Goal: Transaction & Acquisition: Purchase product/service

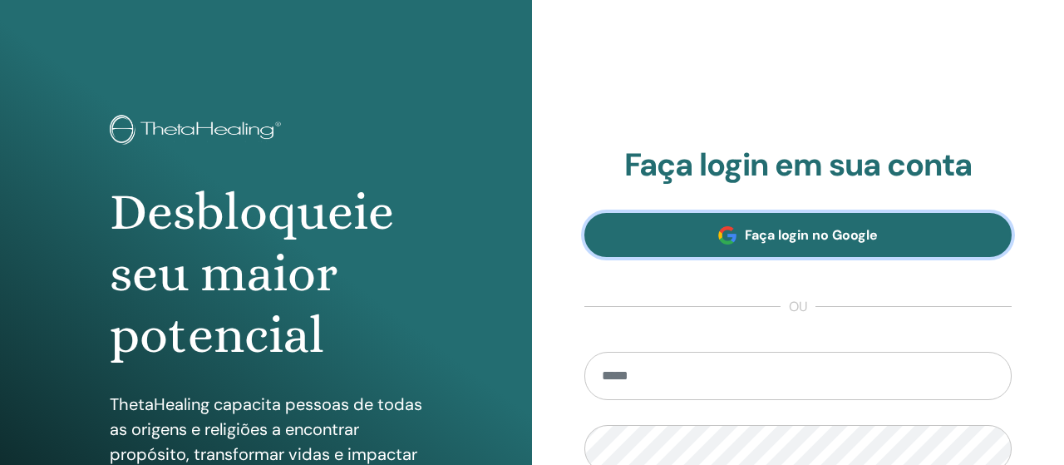
click at [852, 235] on span "Faça login no Google" at bounding box center [811, 234] width 133 height 17
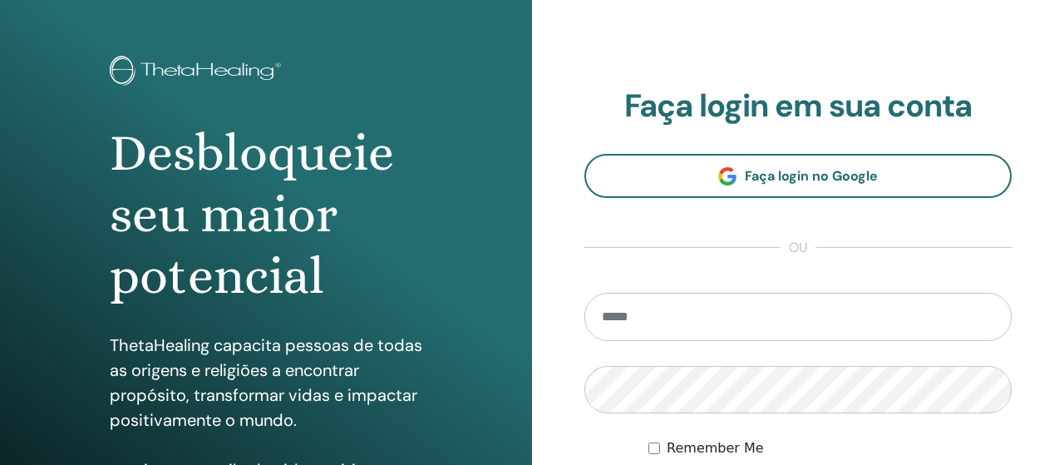
scroll to position [86, 0]
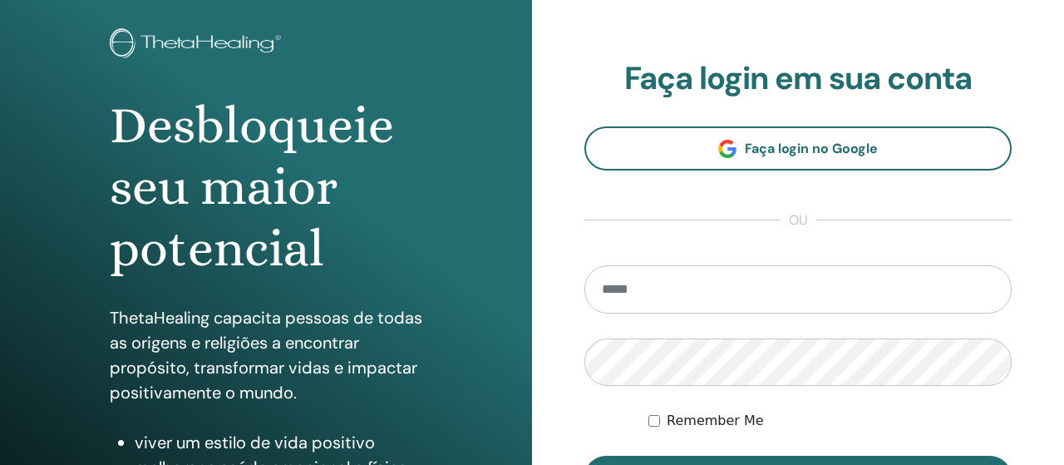
click at [695, 284] on input "email" at bounding box center [798, 289] width 427 height 48
type input "**********"
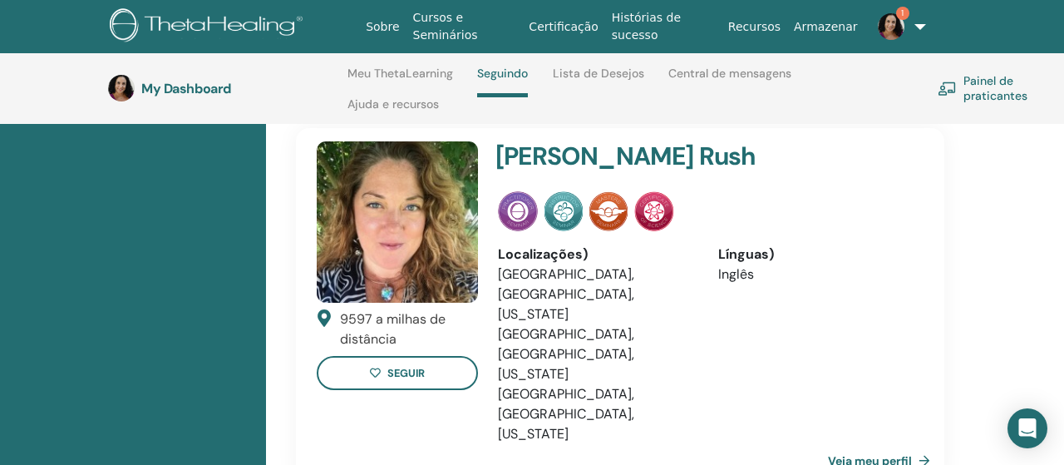
scroll to position [1454, 0]
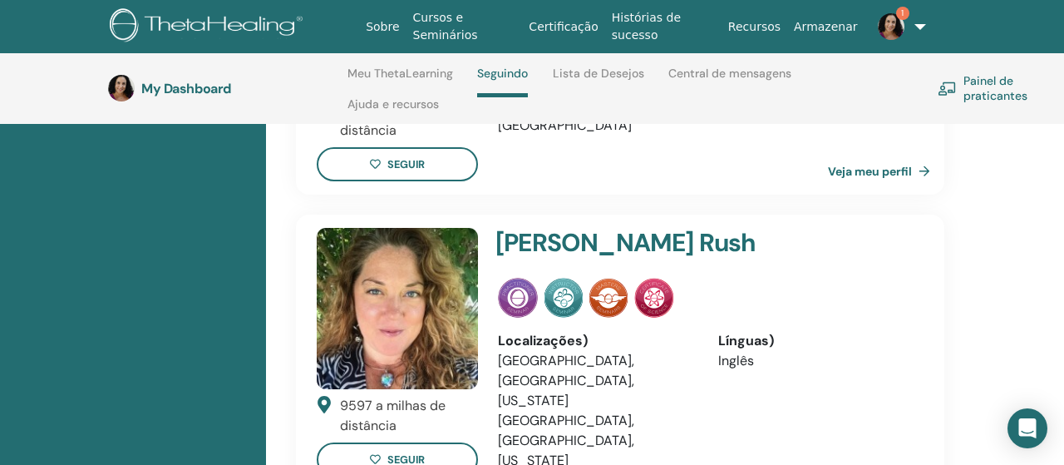
click at [427, 73] on link "Meu ThetaLearning" at bounding box center [401, 80] width 106 height 27
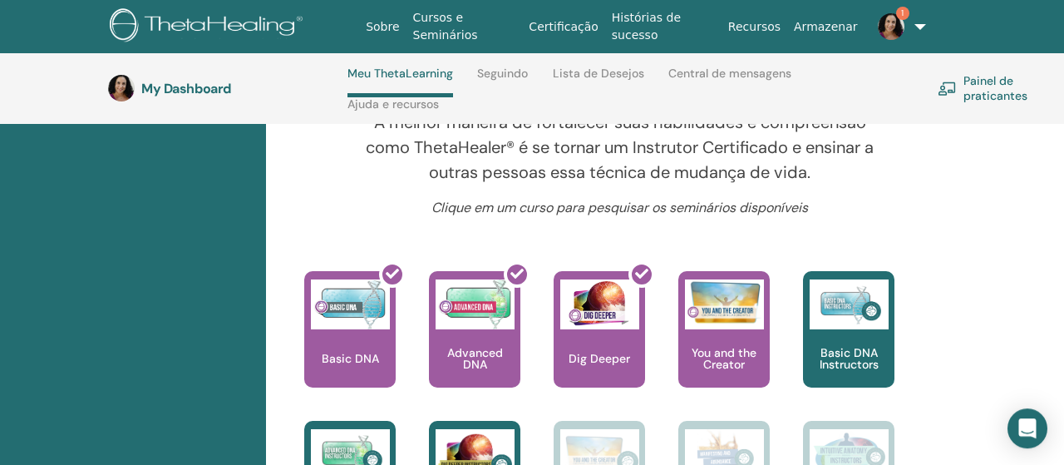
scroll to position [589, 0]
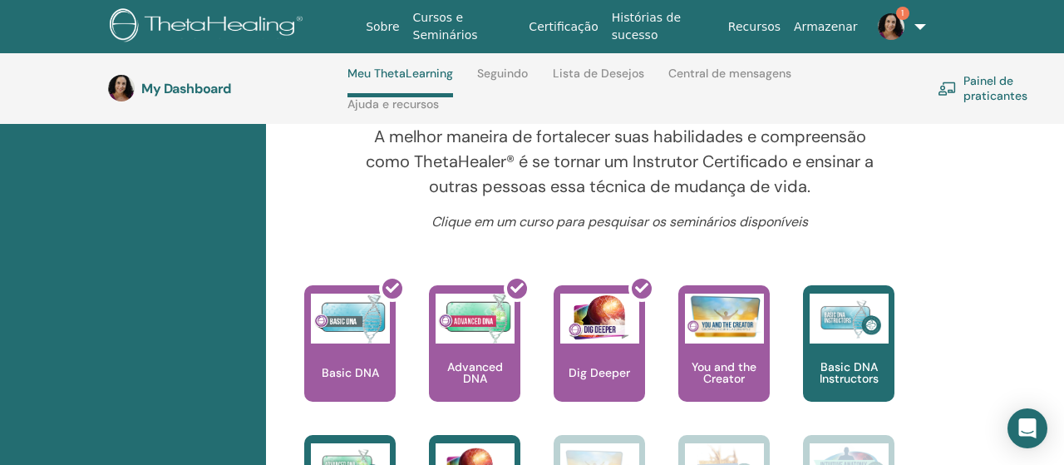
click at [896, 14] on span "1" at bounding box center [902, 13] width 13 height 13
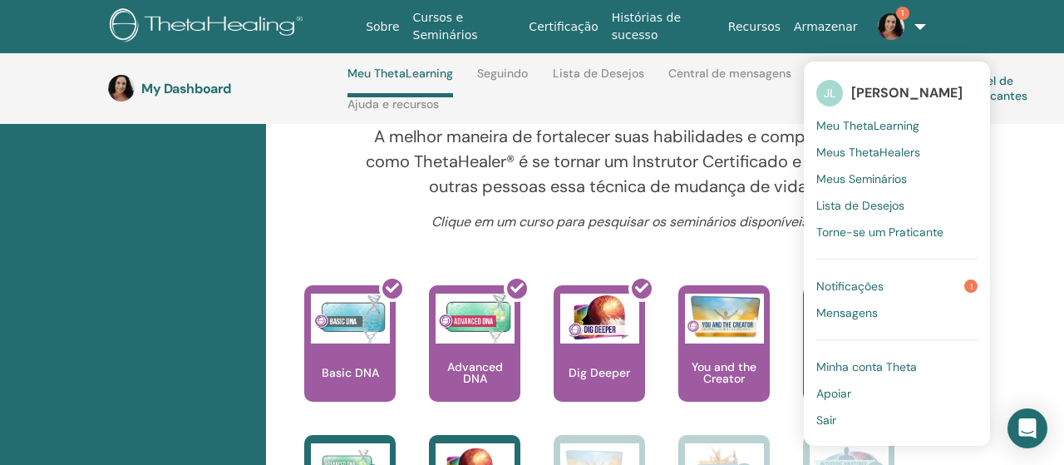
click at [869, 290] on span "Notificações" at bounding box center [850, 286] width 67 height 15
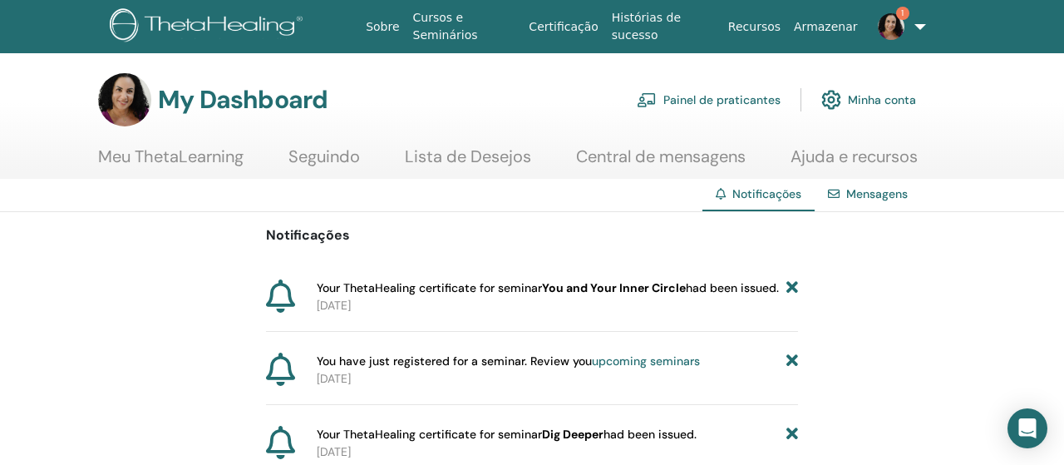
click at [170, 150] on link "Meu ThetaLearning" at bounding box center [171, 162] width 146 height 32
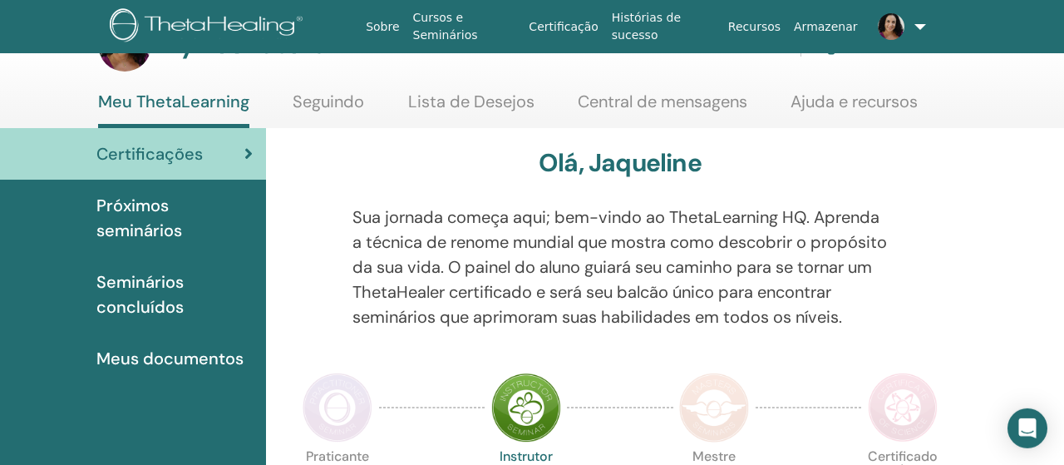
scroll to position [86, 0]
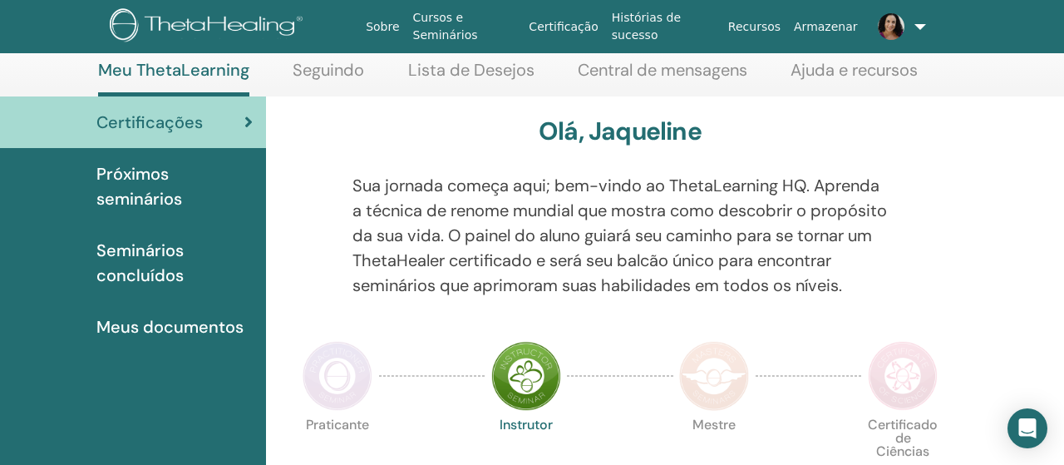
click at [144, 277] on span "Seminários concluídos" at bounding box center [174, 263] width 156 height 50
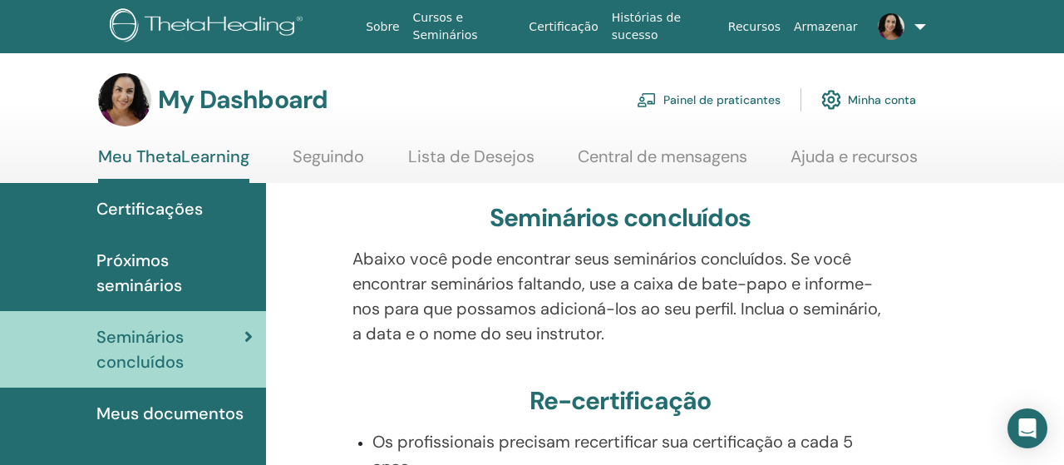
click at [709, 97] on link "Painel de praticantes" at bounding box center [709, 99] width 144 height 37
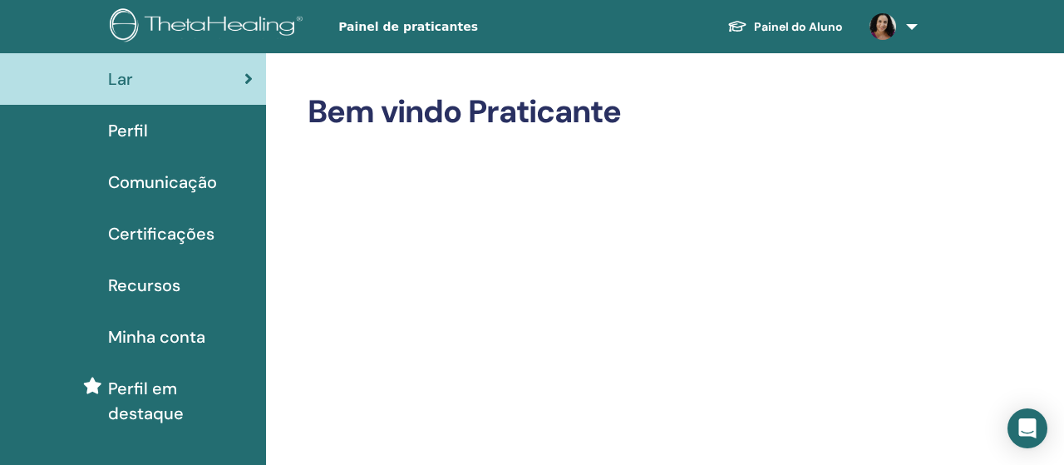
click at [915, 22] on link at bounding box center [891, 26] width 68 height 53
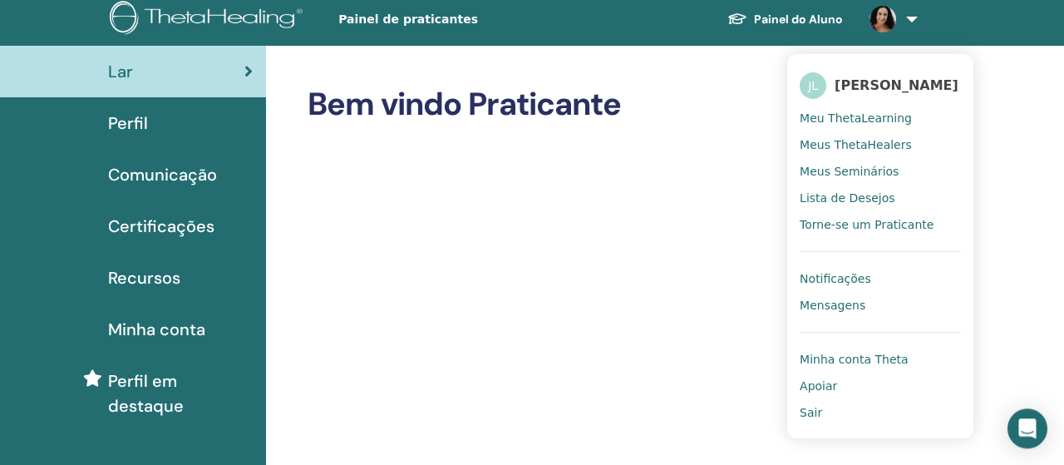
scroll to position [86, 0]
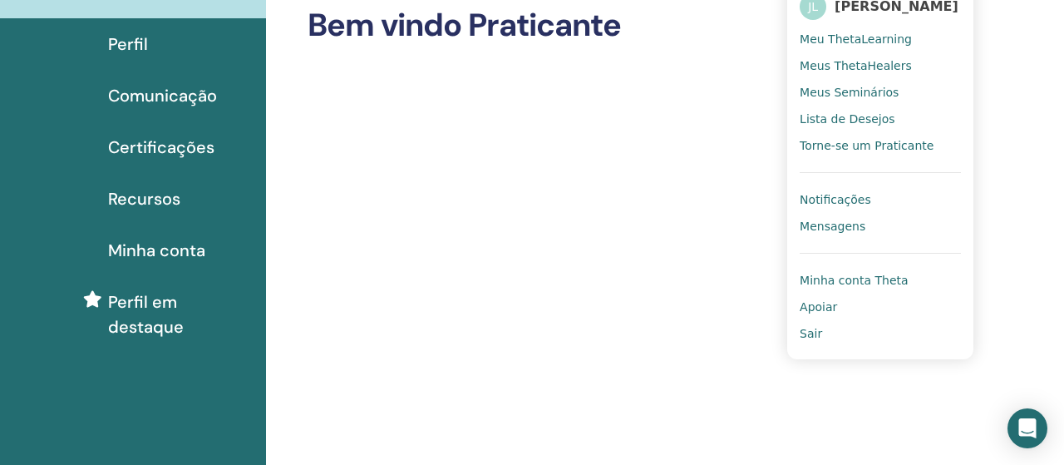
click at [874, 288] on span "Minha conta Theta" at bounding box center [854, 280] width 109 height 15
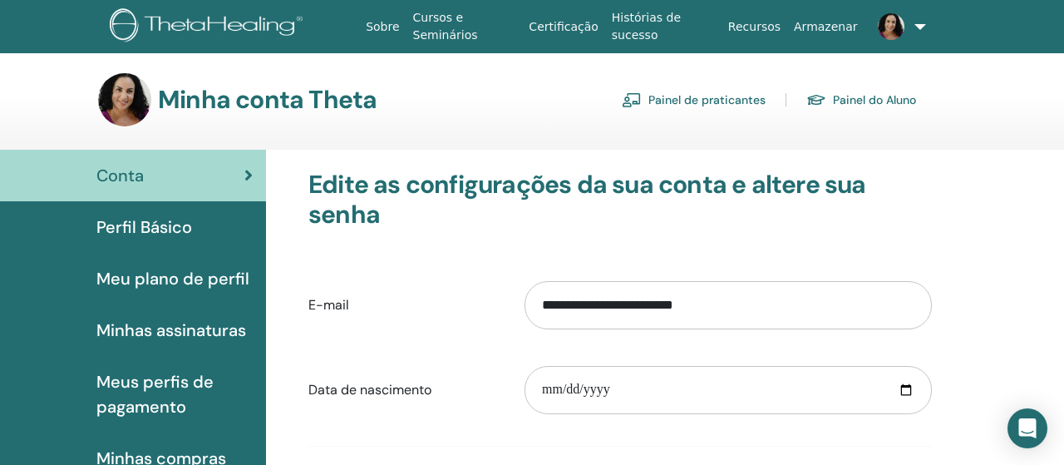
click at [194, 226] on div "Perfil Básico" at bounding box center [132, 227] width 239 height 25
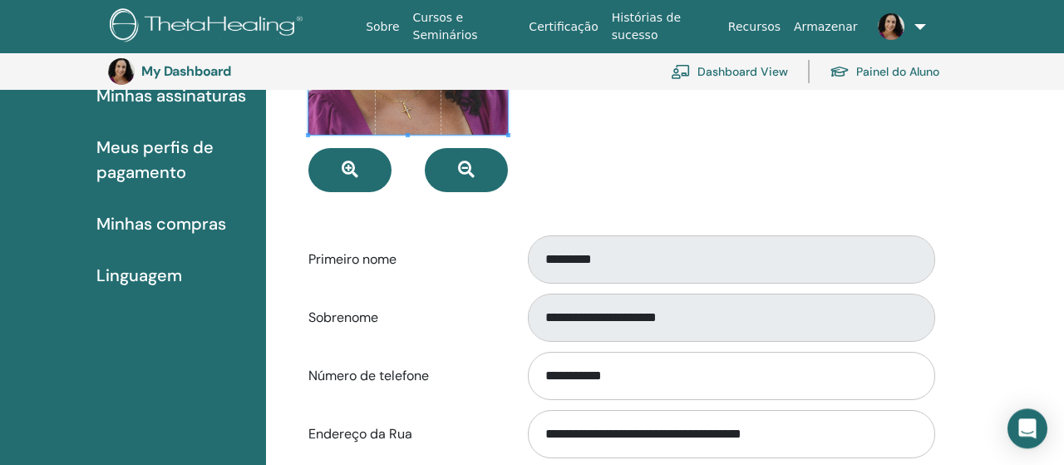
scroll to position [123, 0]
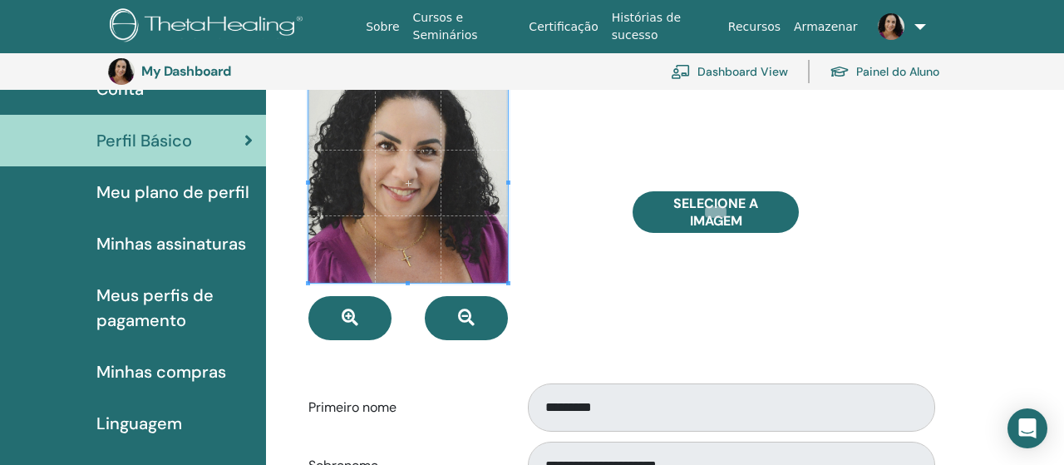
click at [201, 191] on span "Meu plano de perfil" at bounding box center [172, 192] width 153 height 25
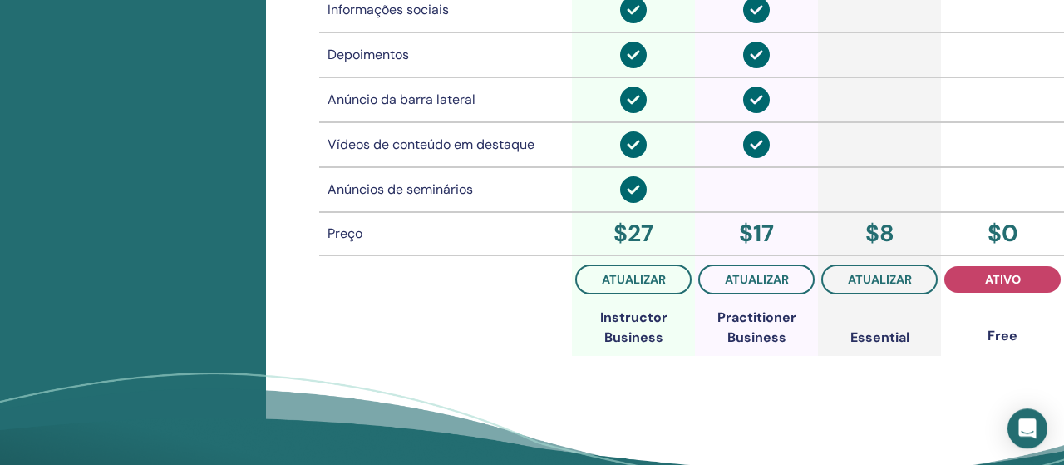
scroll to position [1507, 0]
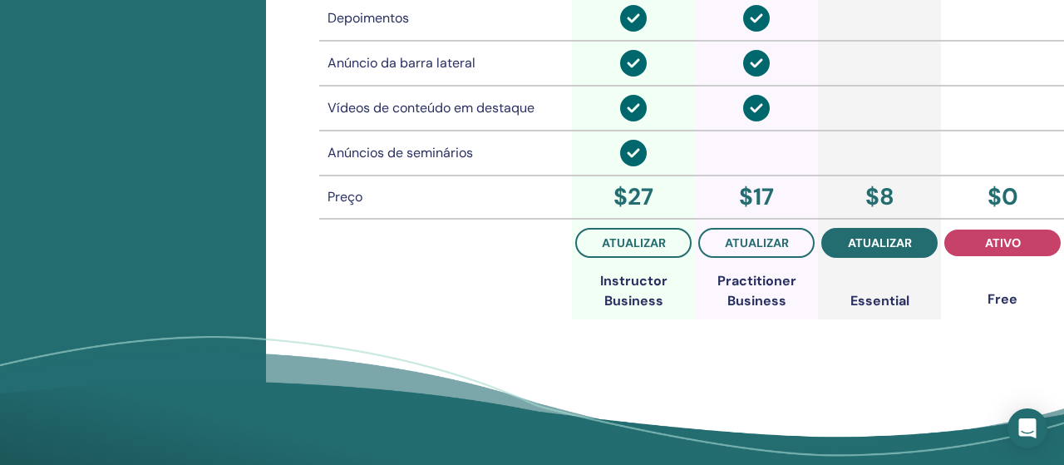
click at [912, 244] on button "atualizar" at bounding box center [880, 243] width 116 height 30
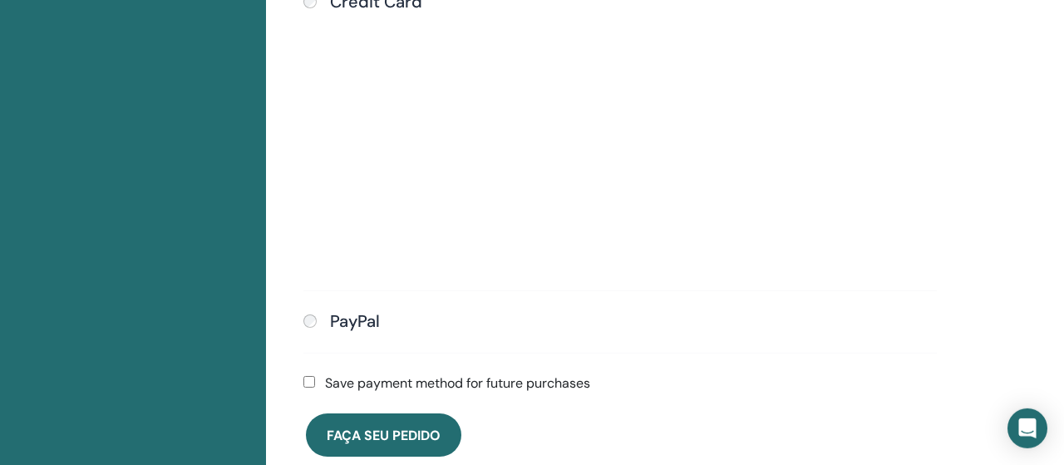
scroll to position [728, 0]
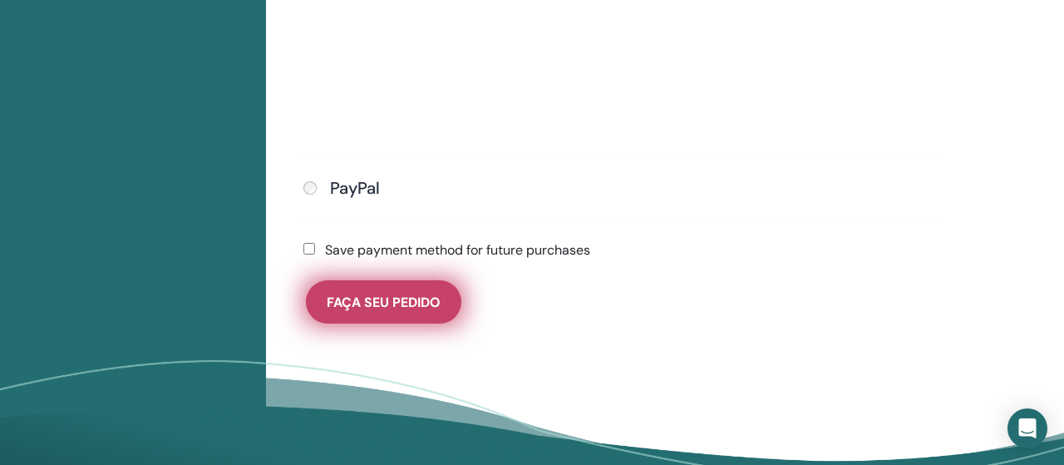
click at [387, 300] on span "Faça seu pedido" at bounding box center [384, 302] width 114 height 17
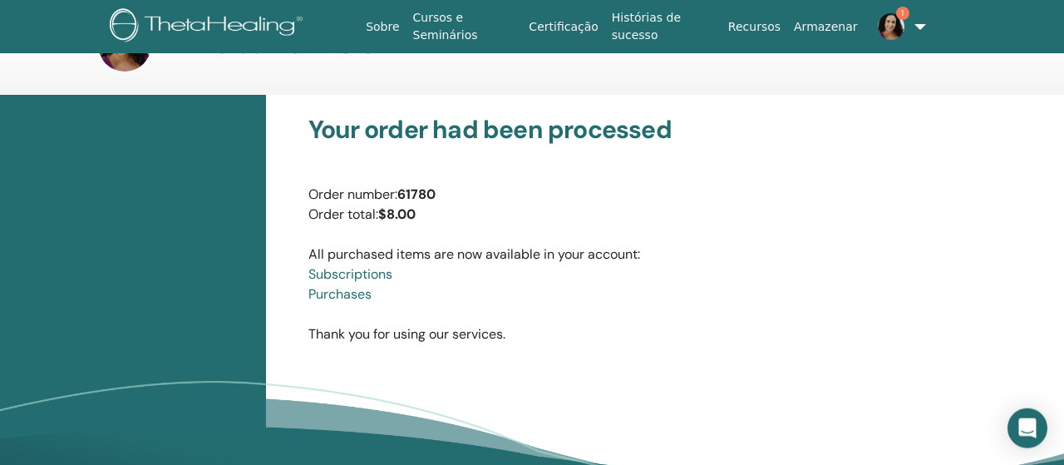
scroll to position [86, 0]
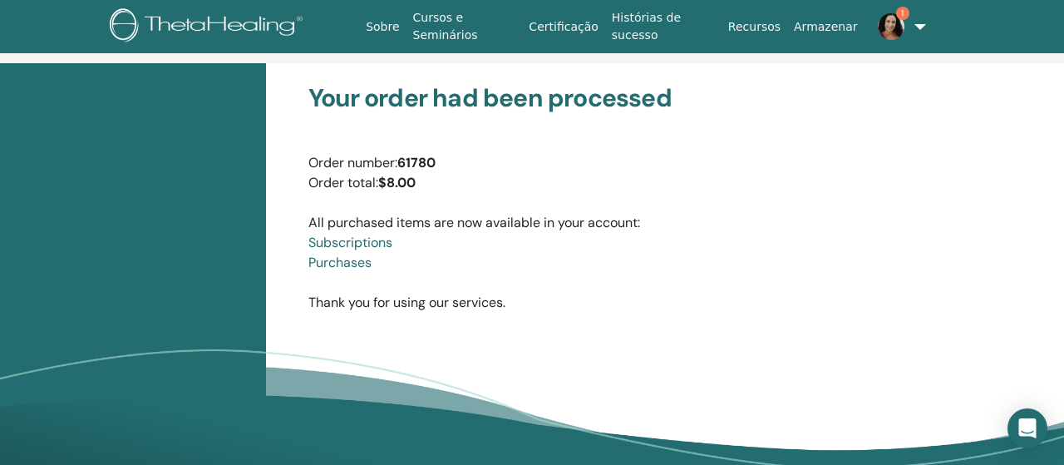
drag, startPoint x: 306, startPoint y: 102, endPoint x: 538, endPoint y: 318, distance: 316.6
click at [538, 318] on div "Your order had been processed Order number: 61780 Order total: $8.00 All purcha…" at bounding box center [620, 197] width 689 height 269
copy div "Your order had been processed Order number: 61780 Order total: $8.00 All purcha…"
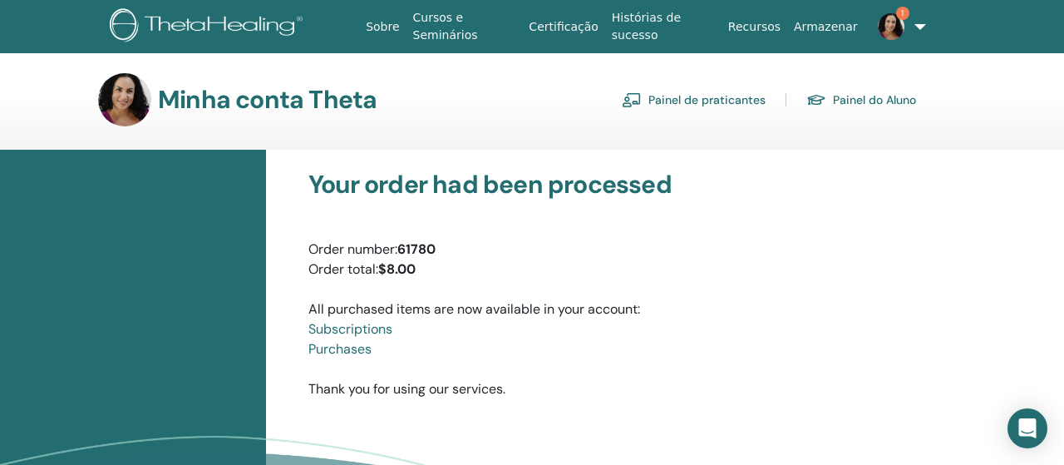
click at [915, 23] on link "1" at bounding box center [895, 26] width 60 height 53
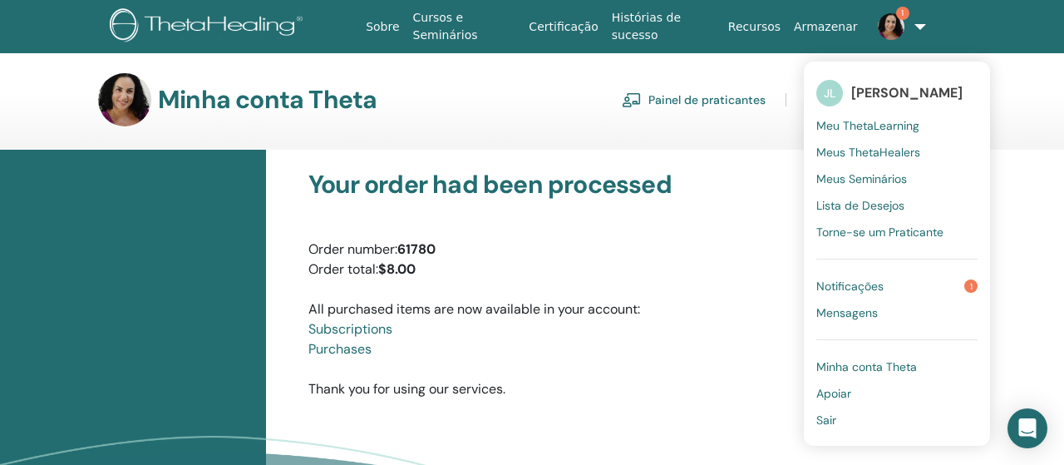
click at [837, 284] on span "Notificações" at bounding box center [850, 286] width 67 height 15
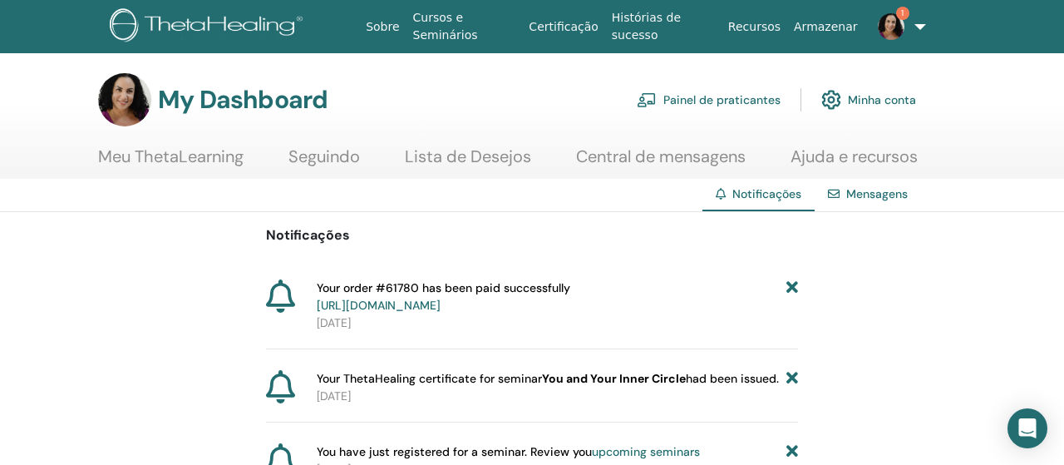
click at [441, 304] on link "https://member.thetahealing.com/member/account/subscriptions/purchases" at bounding box center [379, 305] width 124 height 15
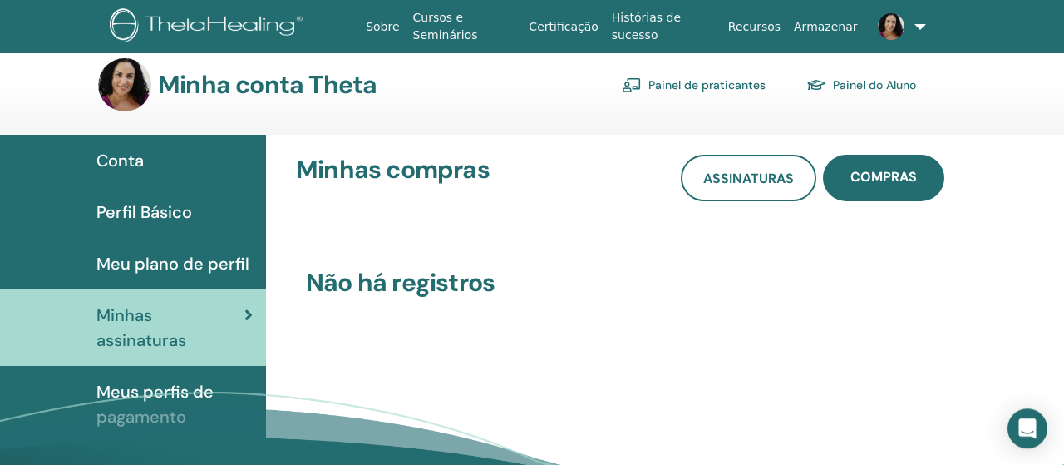
scroll to position [86, 0]
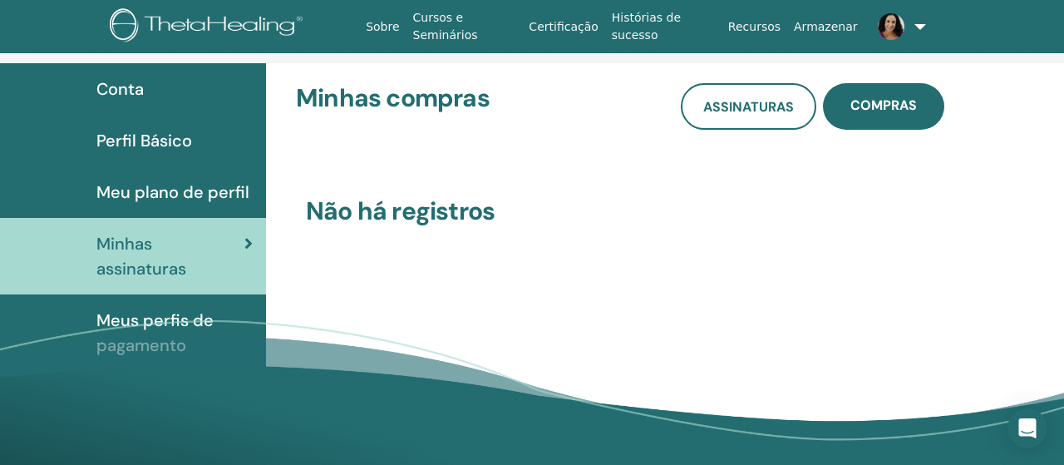
click at [159, 156] on link "Perfil Básico" at bounding box center [133, 141] width 266 height 52
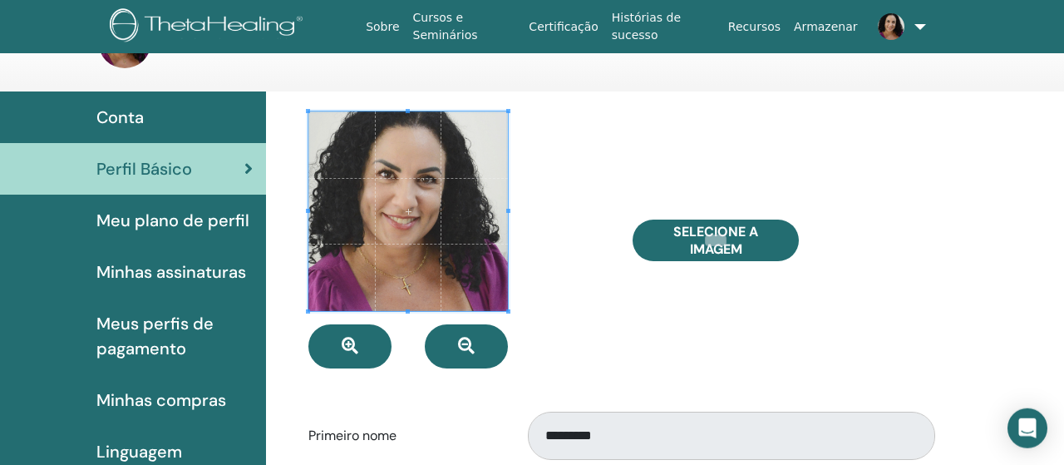
scroll to position [86, 0]
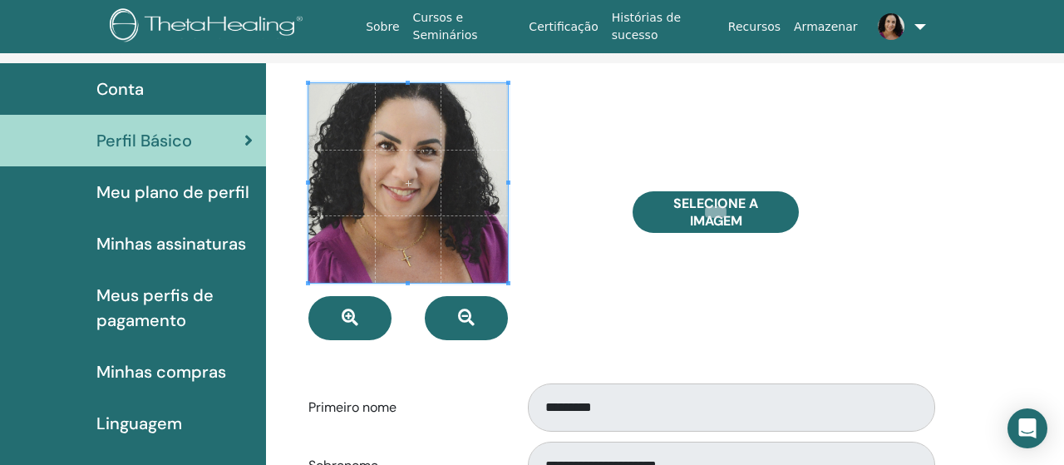
click at [200, 189] on span "Meu plano de perfil" at bounding box center [172, 192] width 153 height 25
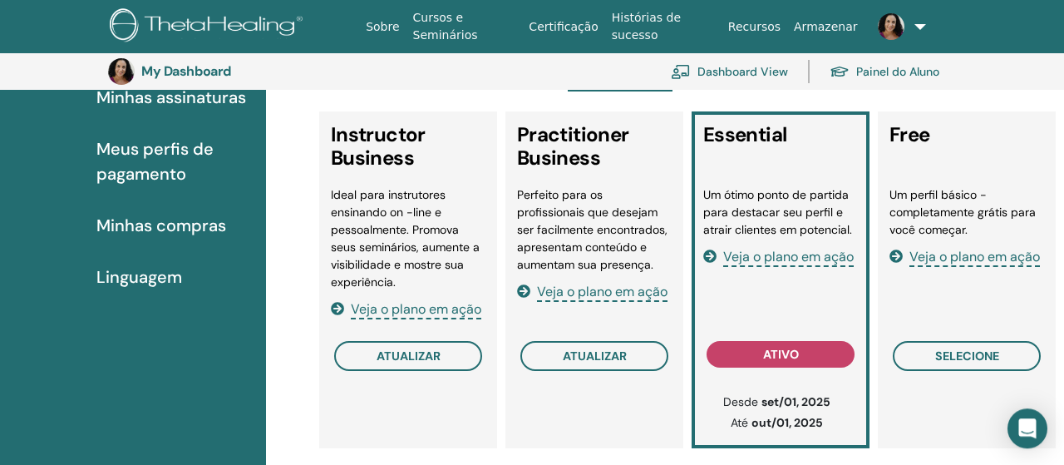
scroll to position [296, 0]
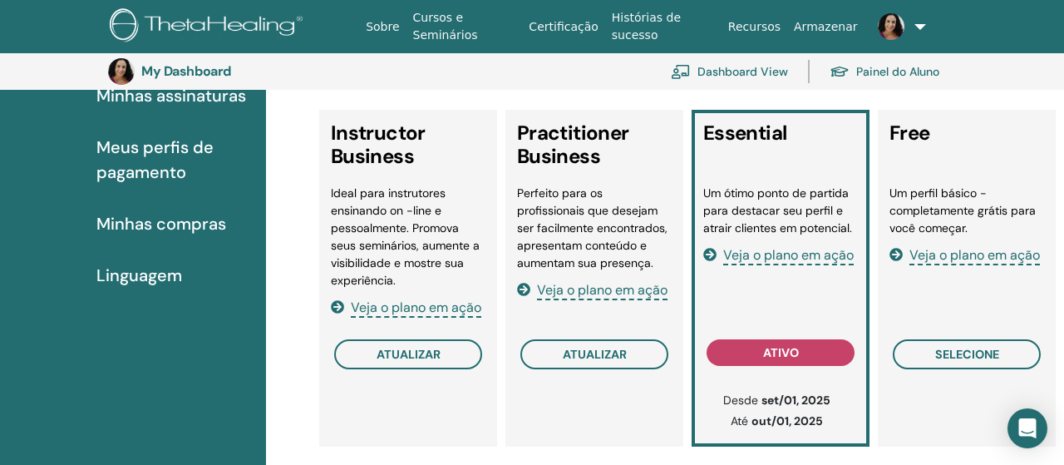
click at [804, 259] on span "Veja o plano em ação" at bounding box center [788, 255] width 131 height 19
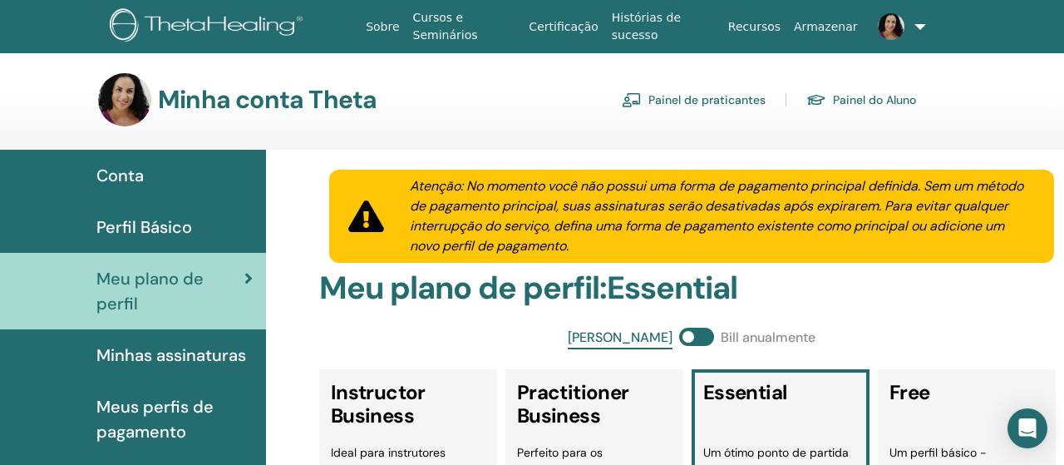
click at [143, 185] on span "Conta" at bounding box center [119, 175] width 47 height 25
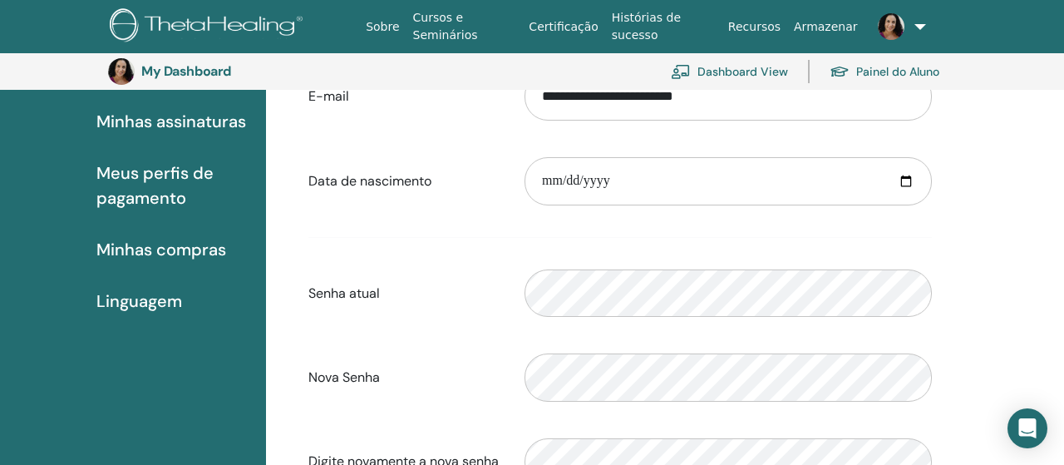
scroll to position [123, 0]
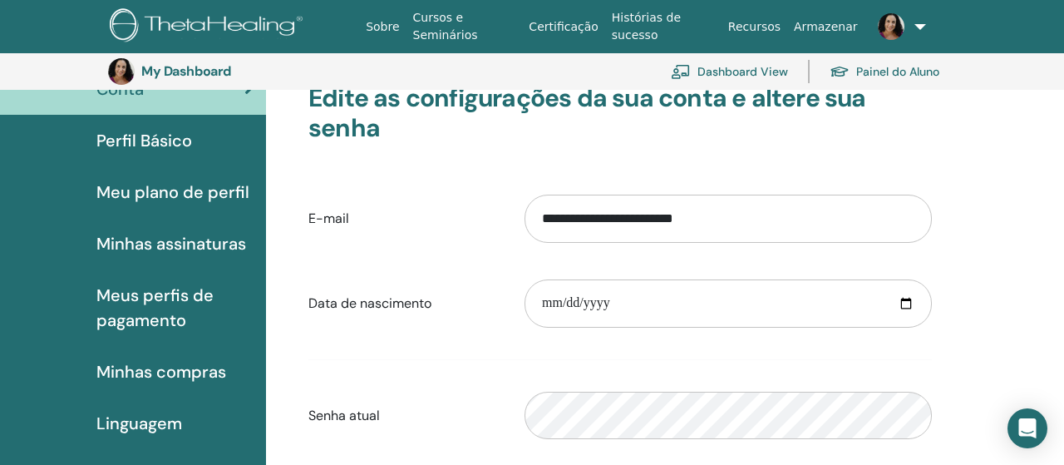
click at [159, 187] on span "Meu plano de perfil" at bounding box center [172, 192] width 153 height 25
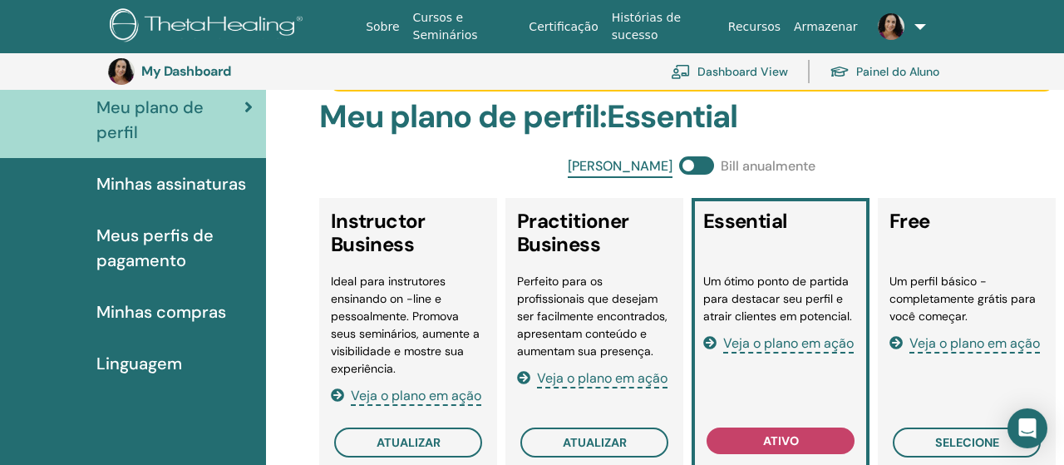
scroll to position [210, 0]
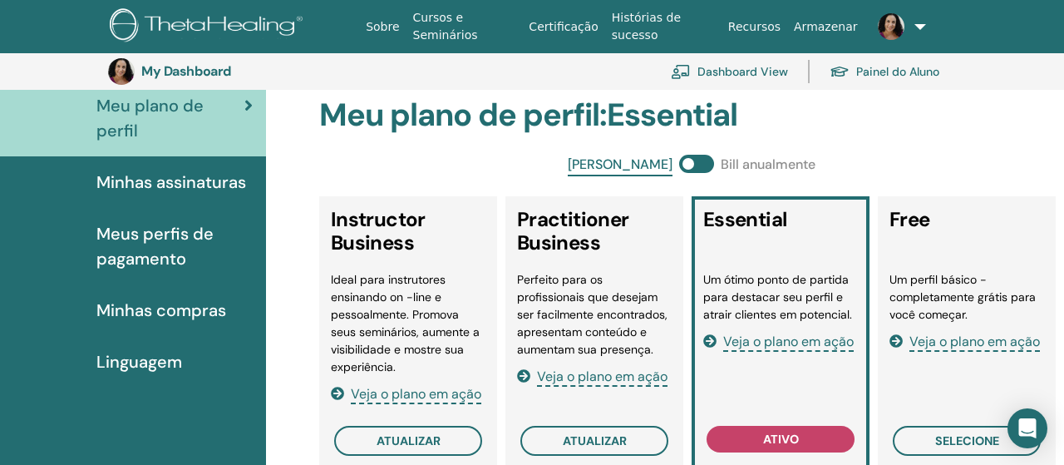
click at [144, 362] on span "Linguagem" at bounding box center [139, 361] width 86 height 25
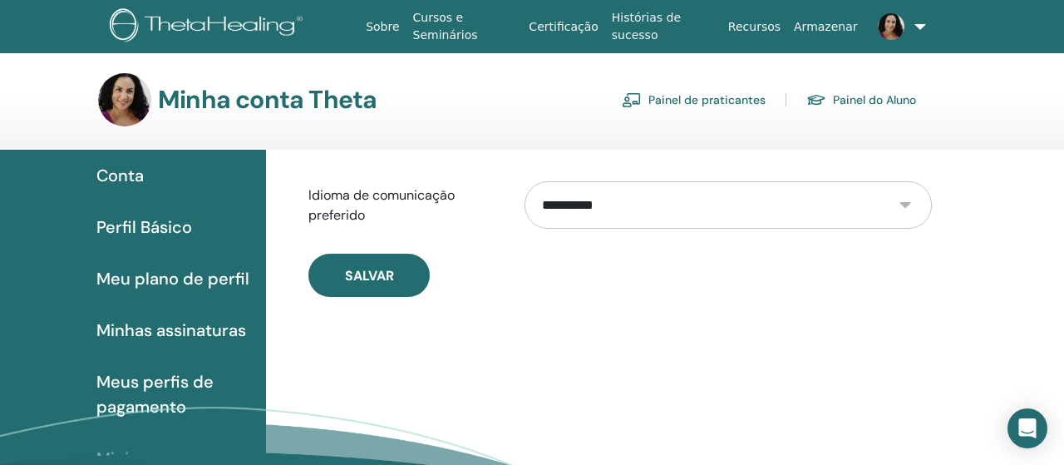
click at [525, 181] on select "**********" at bounding box center [728, 204] width 407 height 47
click option "**********" at bounding box center [0, 0] width 0 height 0
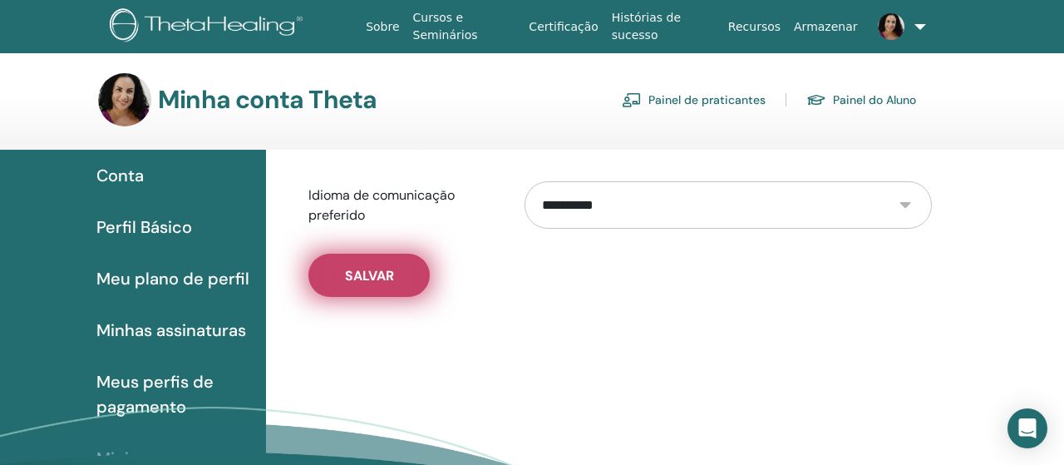
click at [366, 275] on span "Salvar" at bounding box center [369, 275] width 49 height 17
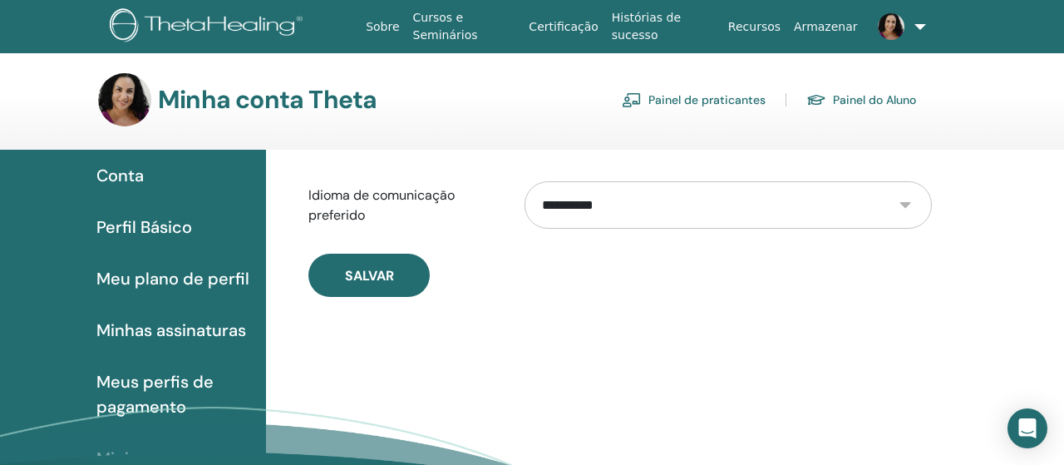
click at [169, 274] on span "Meu plano de perfil" at bounding box center [172, 278] width 153 height 25
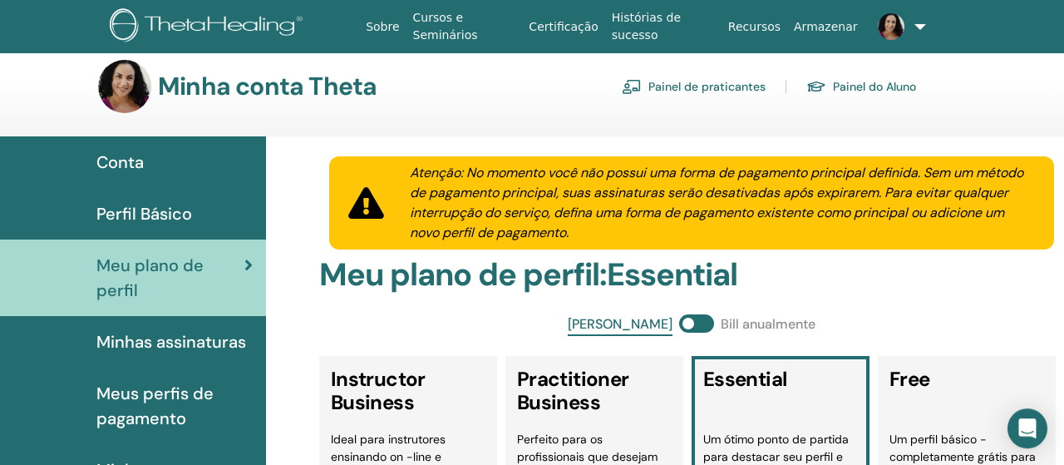
scroll to position [86, 0]
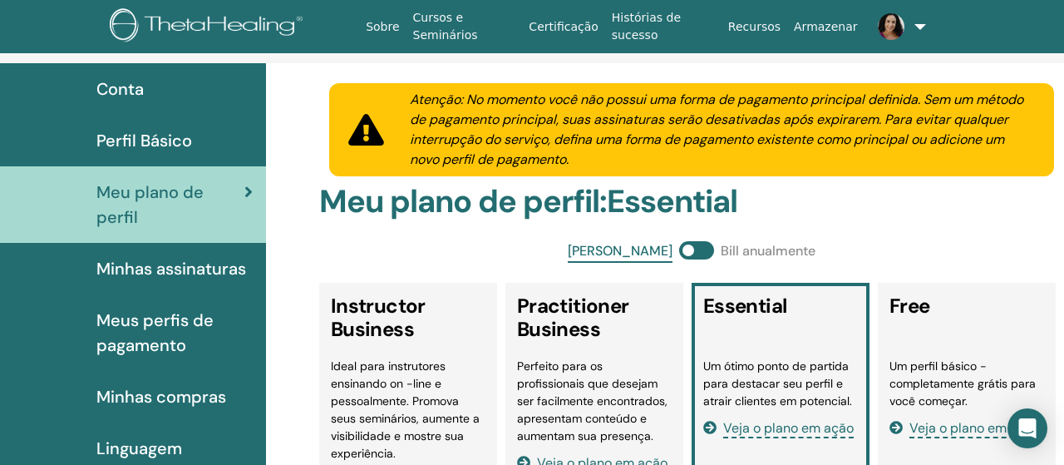
click at [565, 142] on div "Atenção: No momento você não possui uma forma de pagamento principal definida. …" at bounding box center [722, 130] width 664 height 80
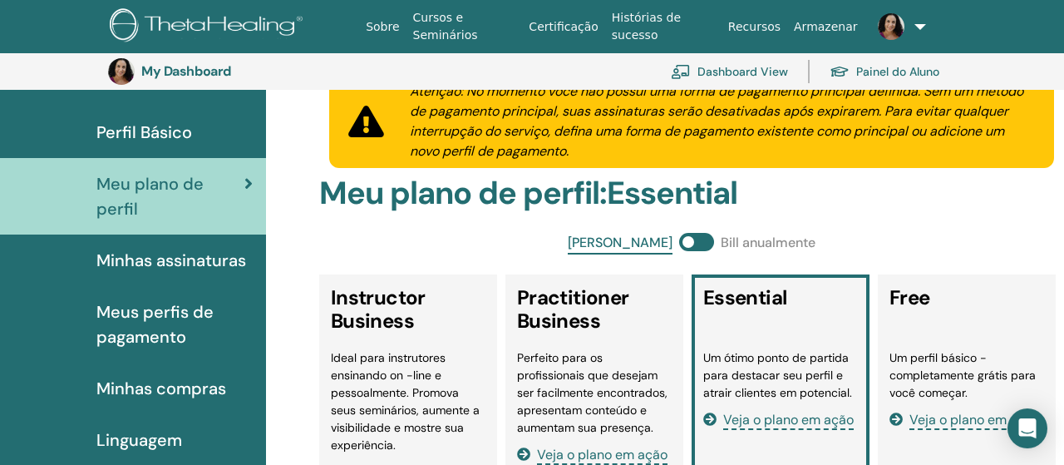
scroll to position [123, 0]
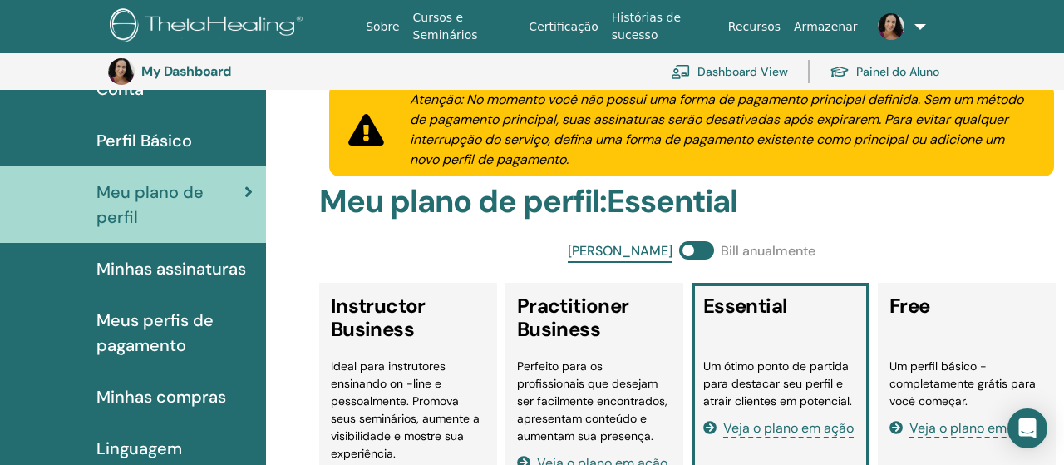
click at [695, 253] on div "Bill mensal Bill anualmente" at bounding box center [691, 252] width 745 height 22
click at [679, 252] on span at bounding box center [696, 250] width 35 height 18
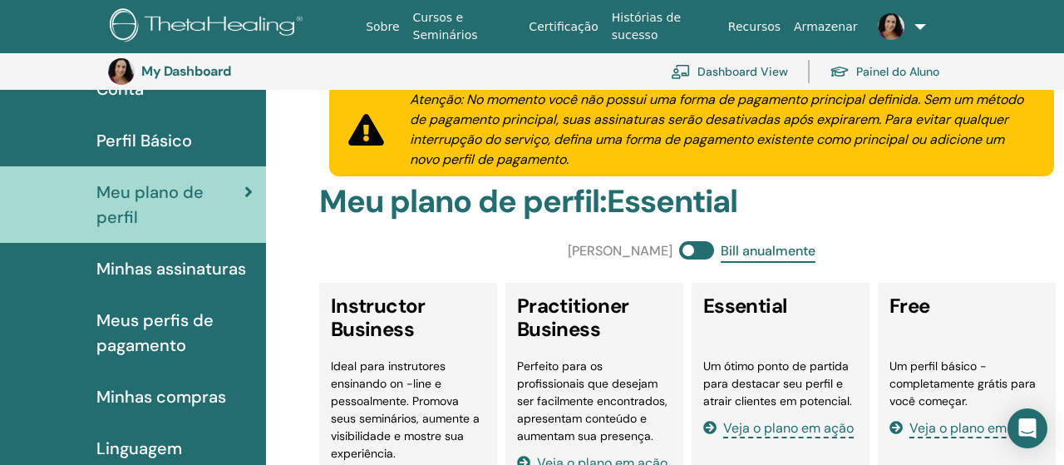
click at [684, 251] on span at bounding box center [696, 250] width 35 height 18
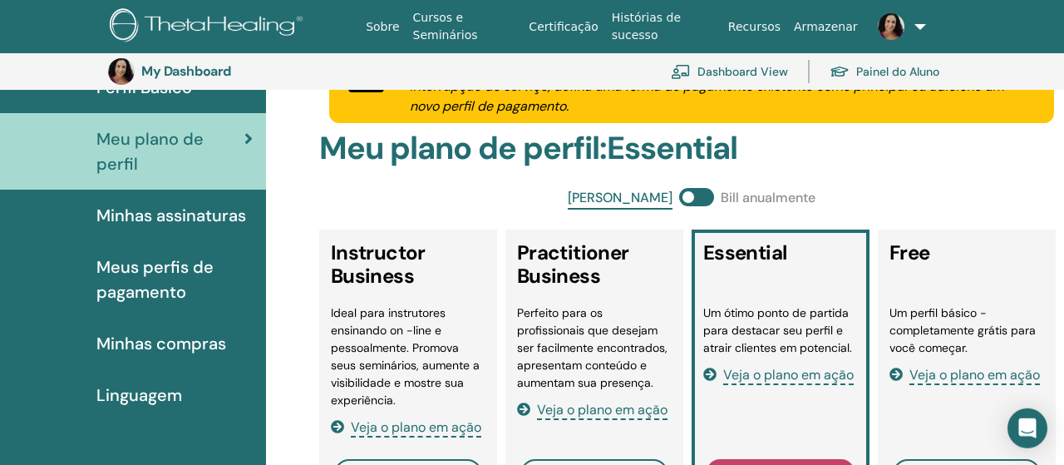
scroll to position [210, 0]
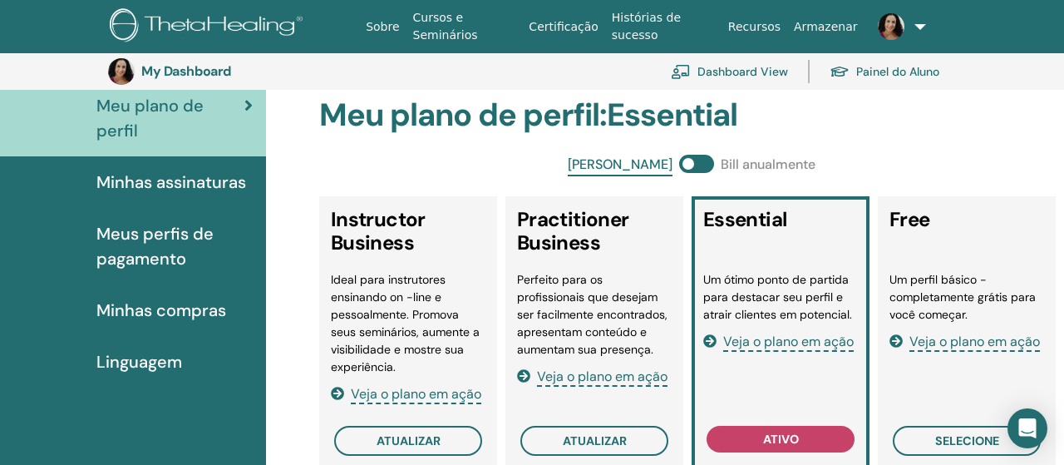
click at [679, 165] on span at bounding box center [696, 164] width 35 height 18
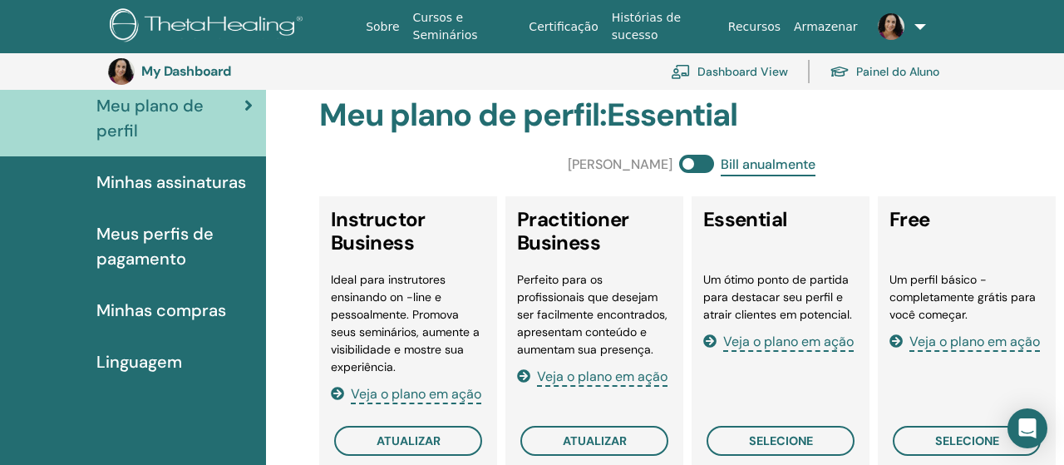
click at [679, 165] on span at bounding box center [696, 164] width 35 height 18
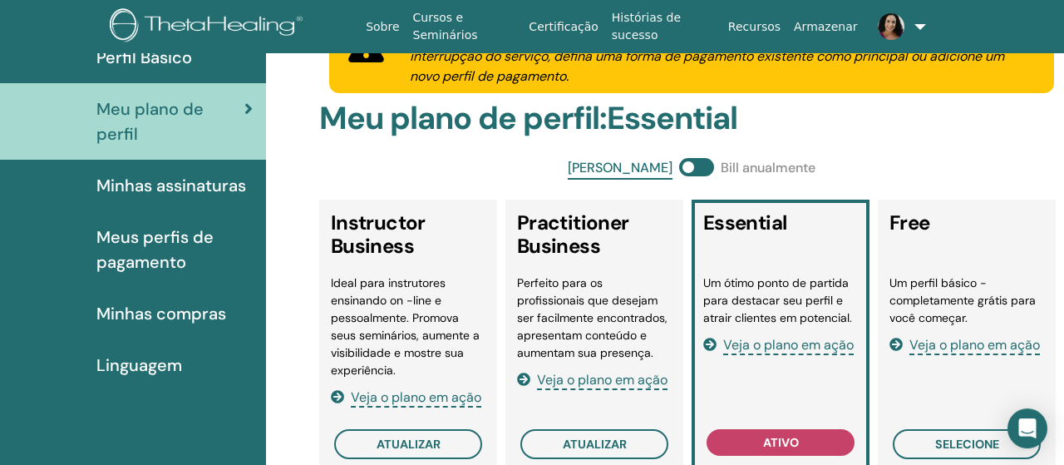
scroll to position [0, 0]
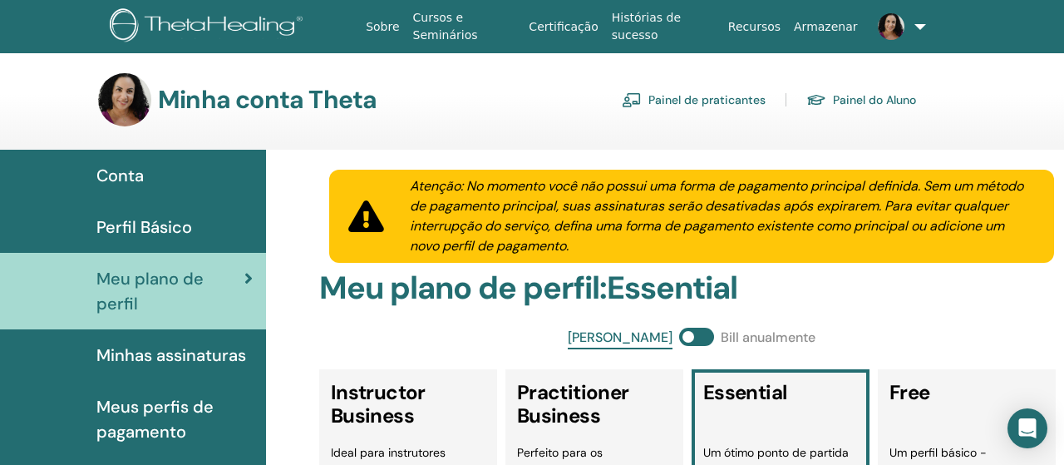
click at [896, 36] on link at bounding box center [895, 26] width 60 height 53
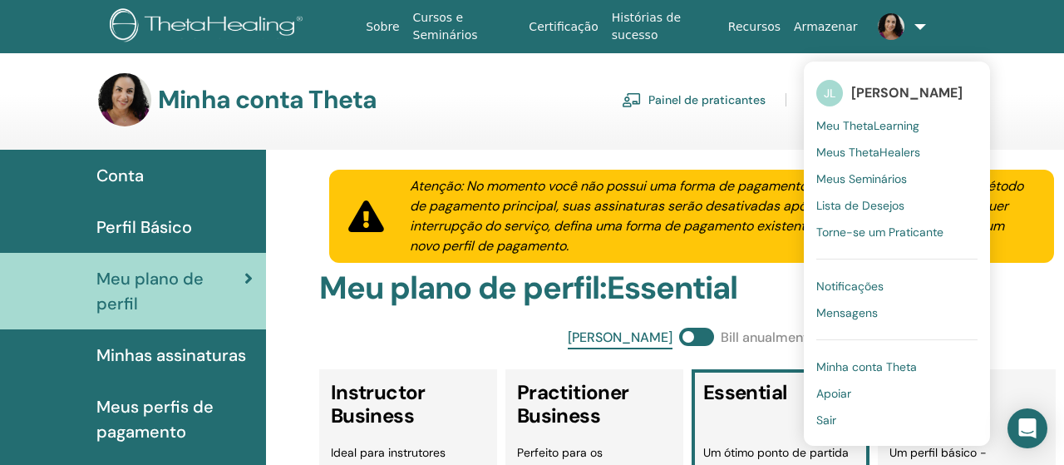
click at [836, 365] on span "Minha conta Theta" at bounding box center [867, 366] width 101 height 15
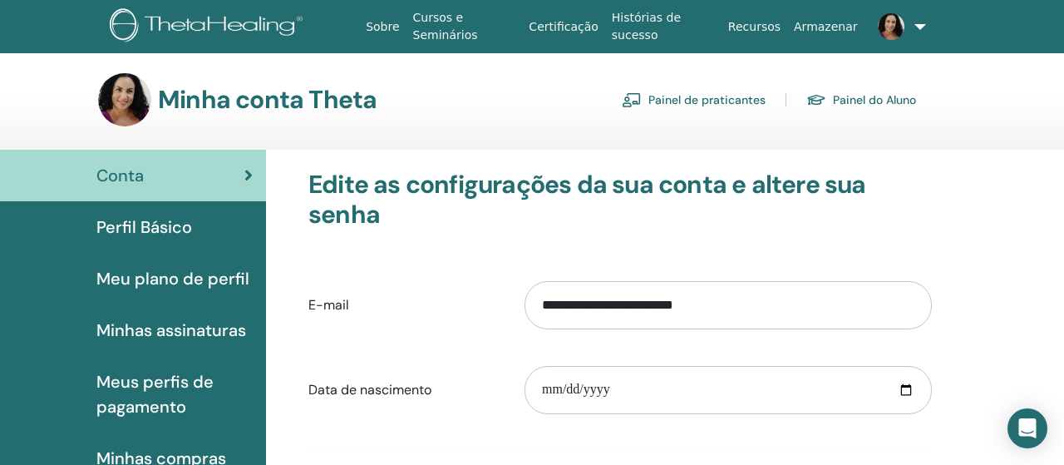
click at [849, 100] on link "Painel do Aluno" at bounding box center [862, 99] width 110 height 27
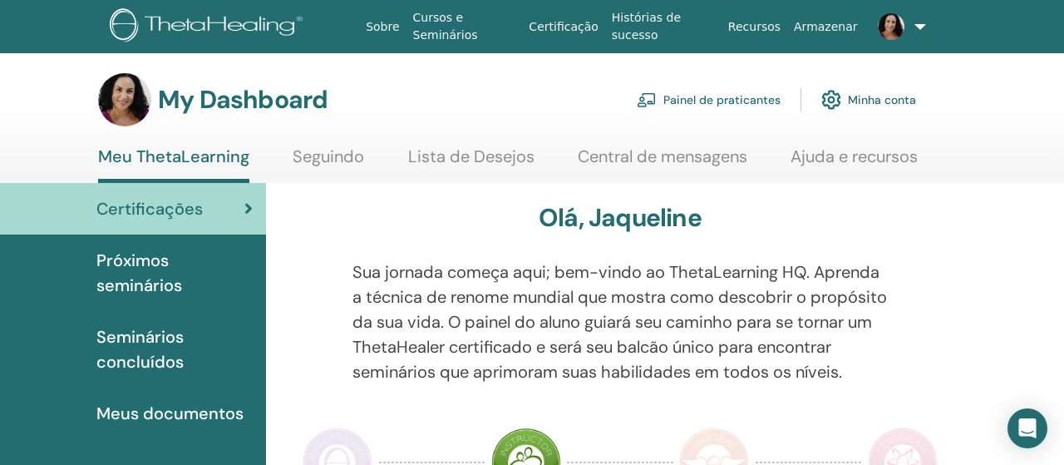
click at [705, 99] on link "Painel de praticantes" at bounding box center [709, 99] width 144 height 37
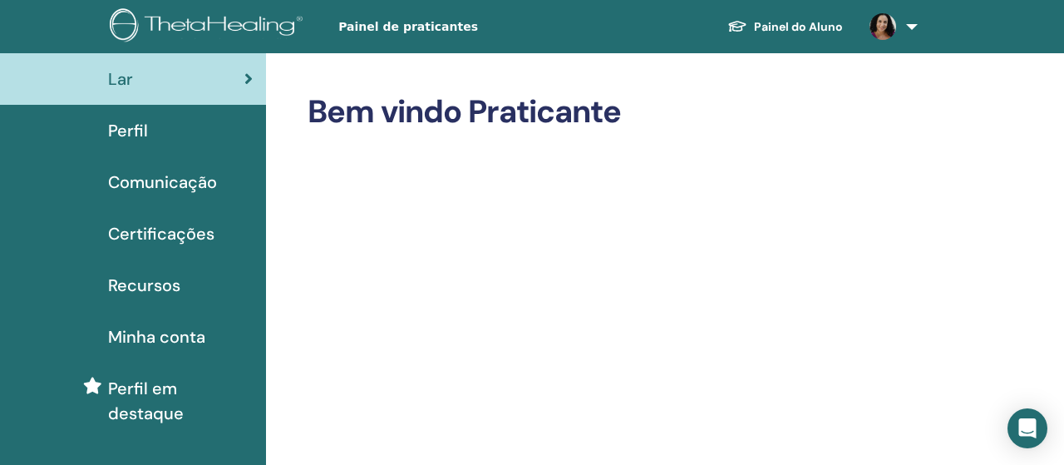
click at [167, 396] on span "Perfil em destaque" at bounding box center [180, 401] width 145 height 50
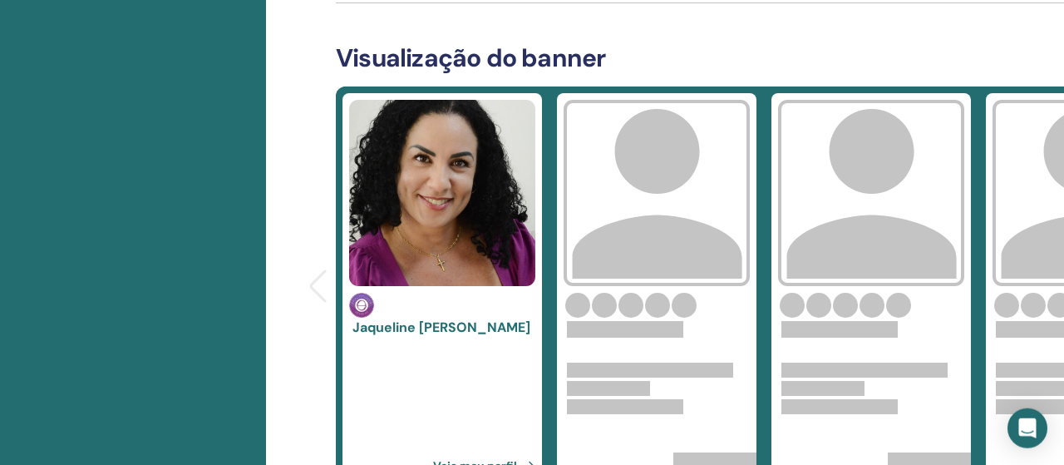
scroll to position [692, 0]
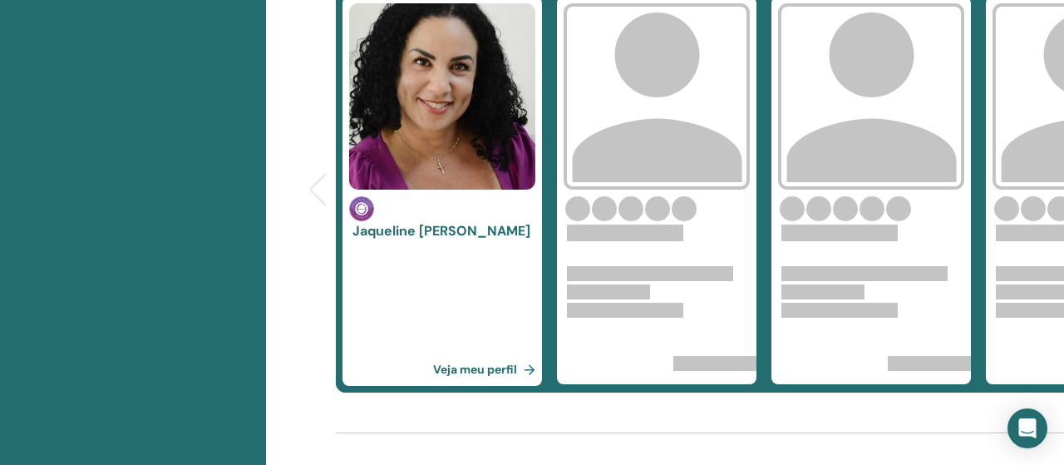
click at [473, 371] on link "Veja meu perfil" at bounding box center [487, 369] width 109 height 33
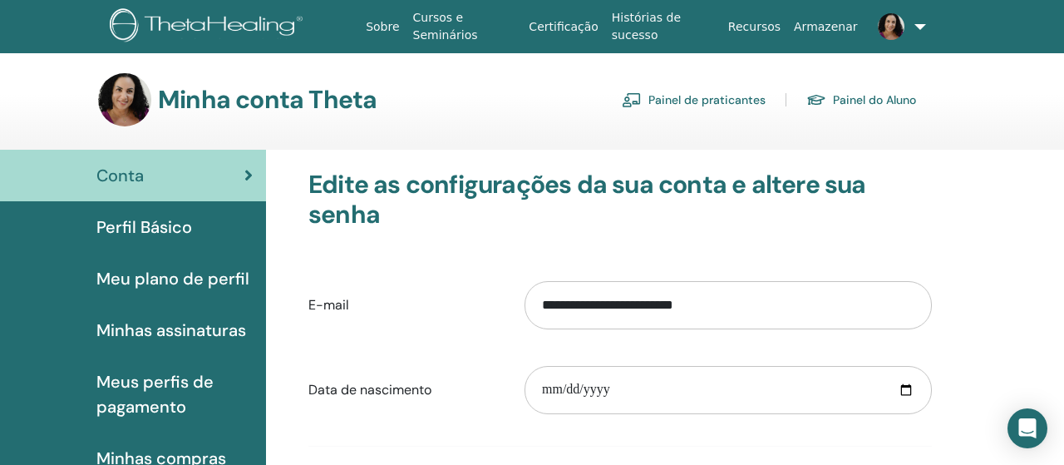
click at [184, 94] on h3 "Minha conta Theta" at bounding box center [267, 100] width 219 height 30
click at [136, 181] on span "Conta" at bounding box center [119, 175] width 47 height 25
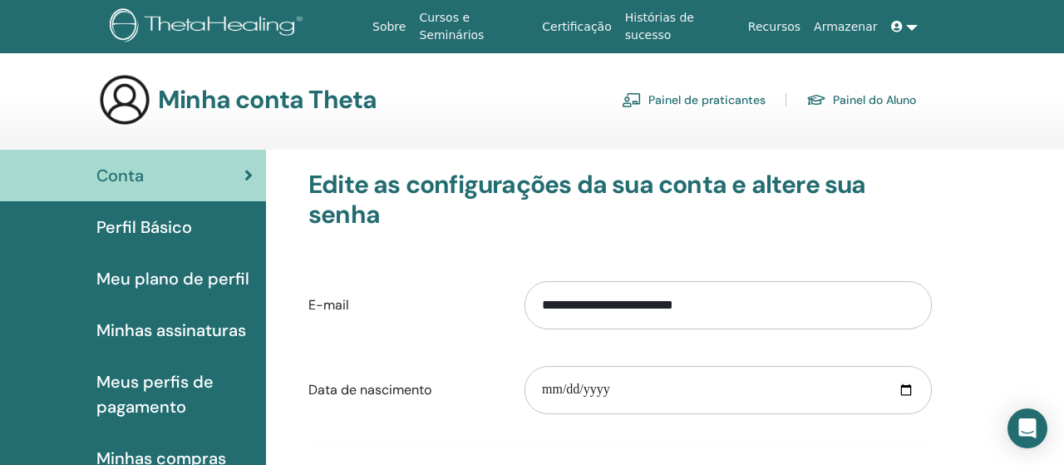
click at [224, 18] on img at bounding box center [209, 26] width 199 height 37
